Goal: Find specific page/section

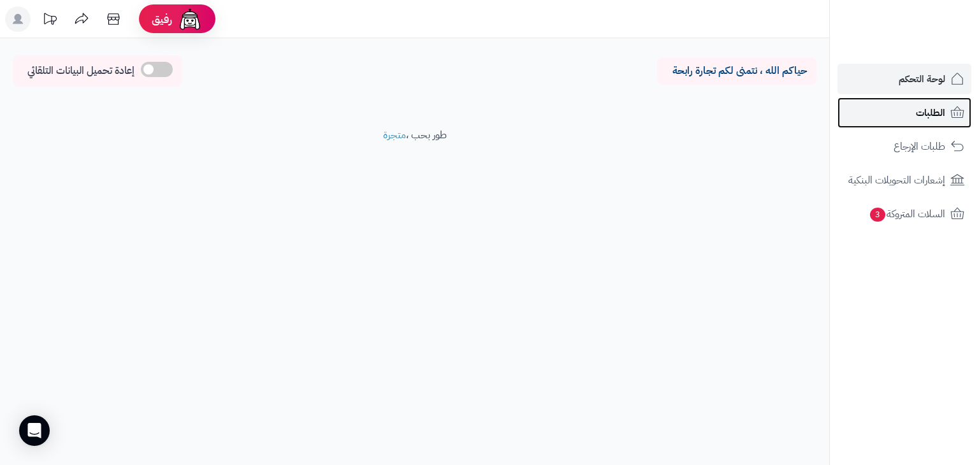
click at [910, 113] on link "الطلبات" at bounding box center [904, 113] width 134 height 31
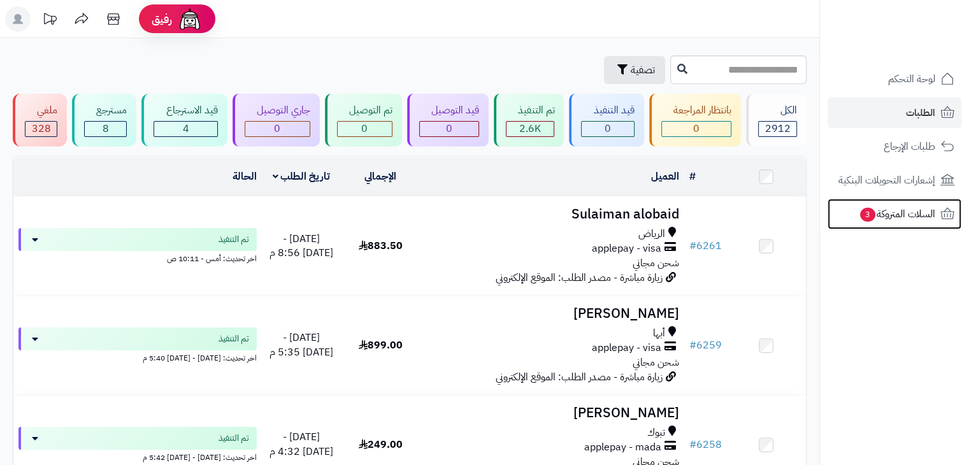
click at [911, 217] on span "السلات المتروكة 3" at bounding box center [897, 214] width 76 height 18
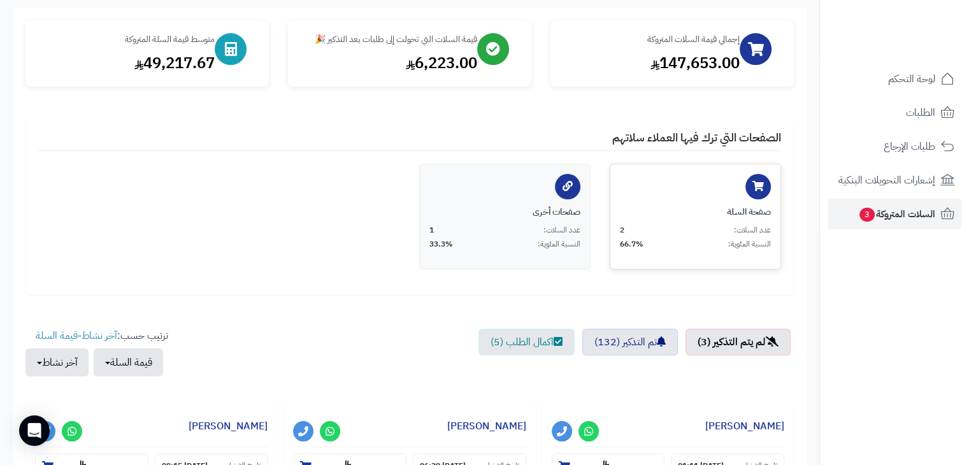
scroll to position [71, 0]
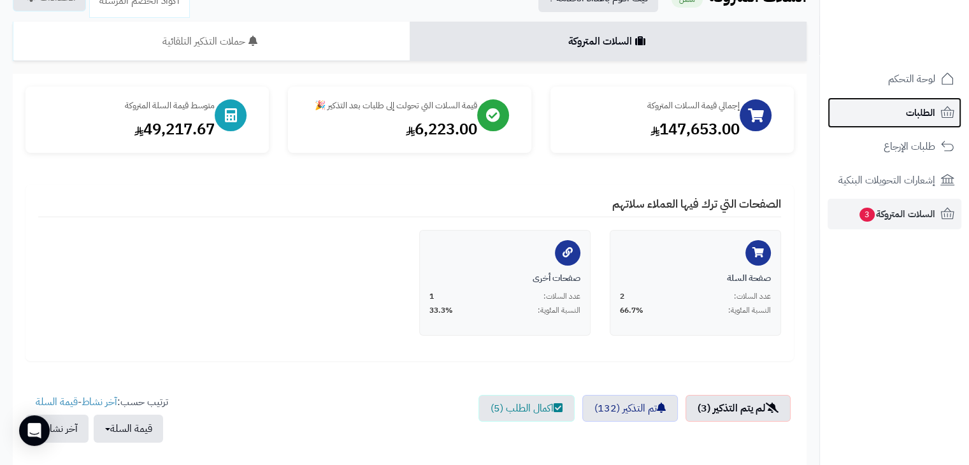
click at [911, 110] on span "الطلبات" at bounding box center [920, 113] width 29 height 18
